Goal: Information Seeking & Learning: Learn about a topic

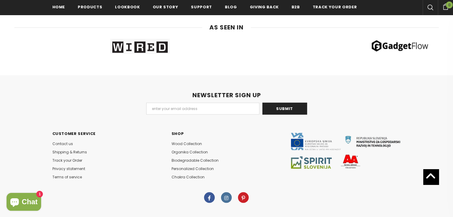
scroll to position [3237, 0]
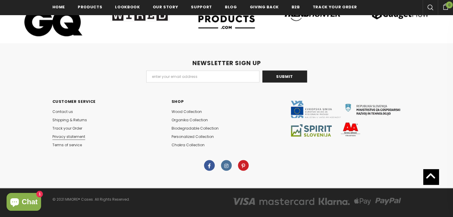
click at [64, 134] on span "Privacy statement" at bounding box center [68, 136] width 33 height 5
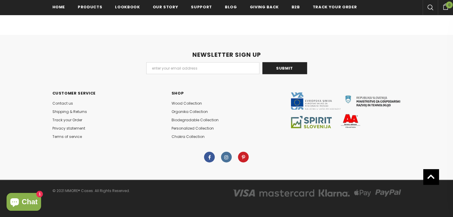
scroll to position [764, 0]
